Goal: Task Accomplishment & Management: Manage account settings

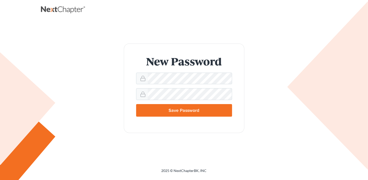
click at [254, 95] on div "New Password Save Password" at bounding box center [184, 88] width 277 height 89
click at [203, 112] on input "Save Password" at bounding box center [184, 110] width 96 height 13
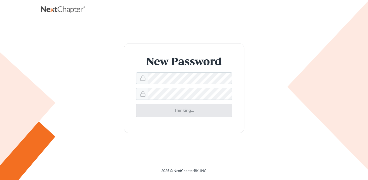
type input "Thinking..."
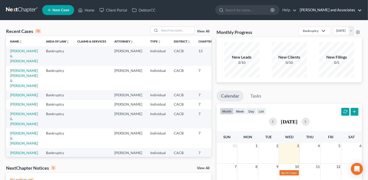
click at [340, 10] on link "Michael B. Clayton and Associates" at bounding box center [330, 10] width 65 height 9
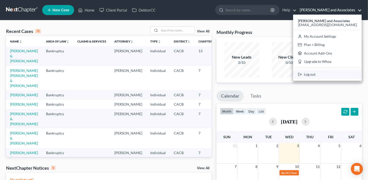
click at [317, 75] on link "Log out" at bounding box center [327, 74] width 69 height 9
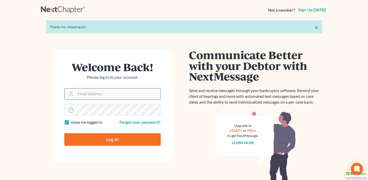
type input "janet@wedefend.net"
click at [144, 95] on input "janet@wedefend.net" at bounding box center [118, 94] width 85 height 11
